Goal: Transaction & Acquisition: Book appointment/travel/reservation

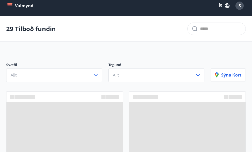
scroll to position [8, 0]
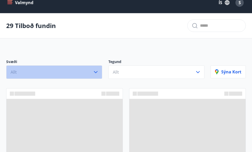
click at [91, 69] on button "Allt" at bounding box center [54, 71] width 96 height 13
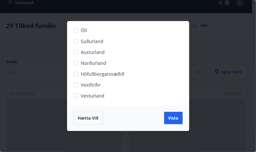
click at [88, 96] on span "Vesturland" at bounding box center [93, 95] width 24 height 7
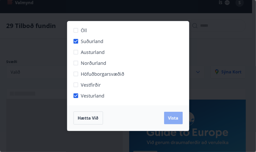
click at [170, 120] on span "Vista" at bounding box center [173, 118] width 10 height 6
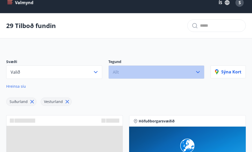
click at [155, 73] on button "Allt" at bounding box center [157, 71] width 96 height 13
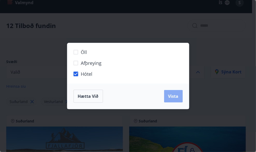
click at [176, 97] on span "Vista" at bounding box center [173, 96] width 10 height 6
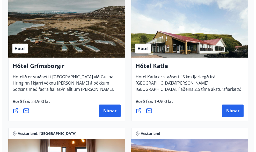
scroll to position [143, 0]
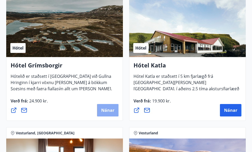
drag, startPoint x: 108, startPoint y: 110, endPoint x: 100, endPoint y: 111, distance: 7.9
click at [100, 111] on button "Nánar" at bounding box center [108, 110] width 22 height 12
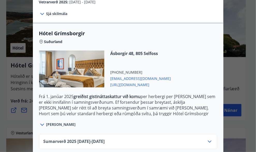
scroll to position [144, 0]
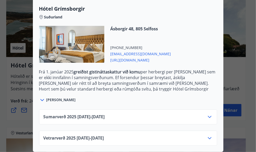
click at [211, 135] on icon at bounding box center [210, 138] width 6 height 6
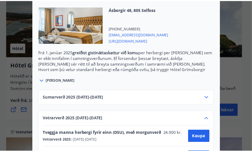
scroll to position [0, 0]
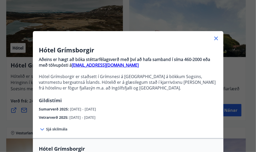
click at [240, 57] on div "Hótel Grímsborgir Aðeins er hægt að bóka stéttarfélagsverð með því að hafa samb…" at bounding box center [128, 76] width 256 height 152
click at [216, 38] on icon at bounding box center [216, 38] width 6 height 6
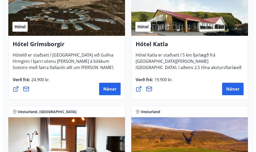
scroll to position [163, 0]
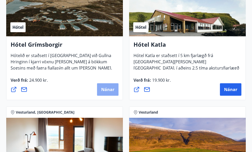
click at [102, 86] on button "Nánar" at bounding box center [108, 89] width 22 height 12
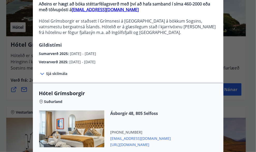
scroll to position [55, 0]
click at [51, 73] on span "Sjá skilmála" at bounding box center [56, 73] width 21 height 5
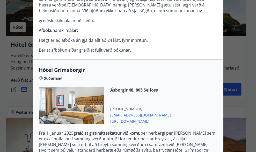
scroll to position [140, 0]
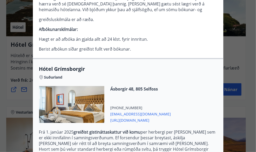
drag, startPoint x: 158, startPoint y: 121, endPoint x: 137, endPoint y: 119, distance: 20.6
click at [137, 119] on span "[URL][DOMAIN_NAME]" at bounding box center [141, 120] width 61 height 6
